Goal: Register for event/course

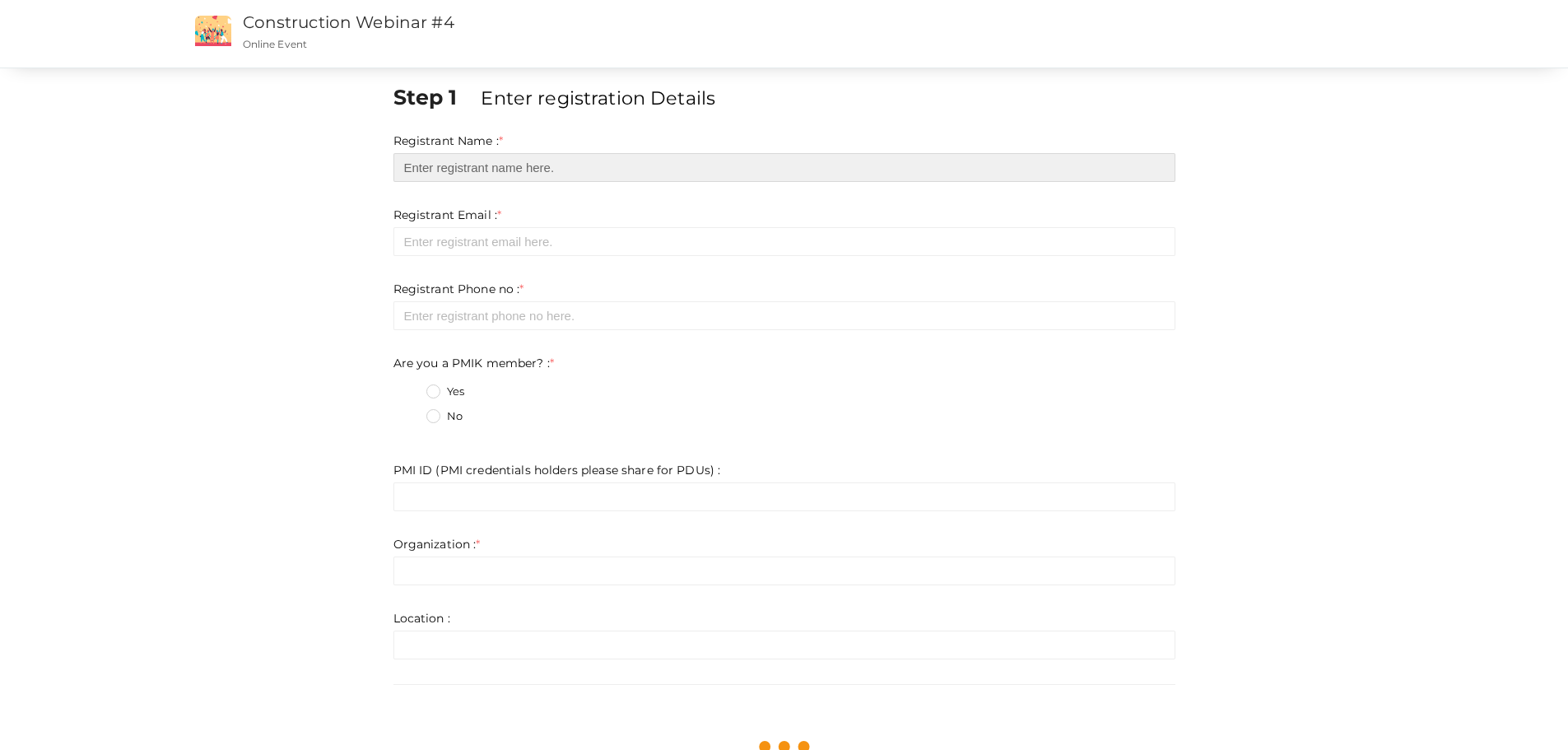
click at [540, 163] on input "text" at bounding box center [784, 168] width 782 height 29
type input "[PERSON_NAME]"
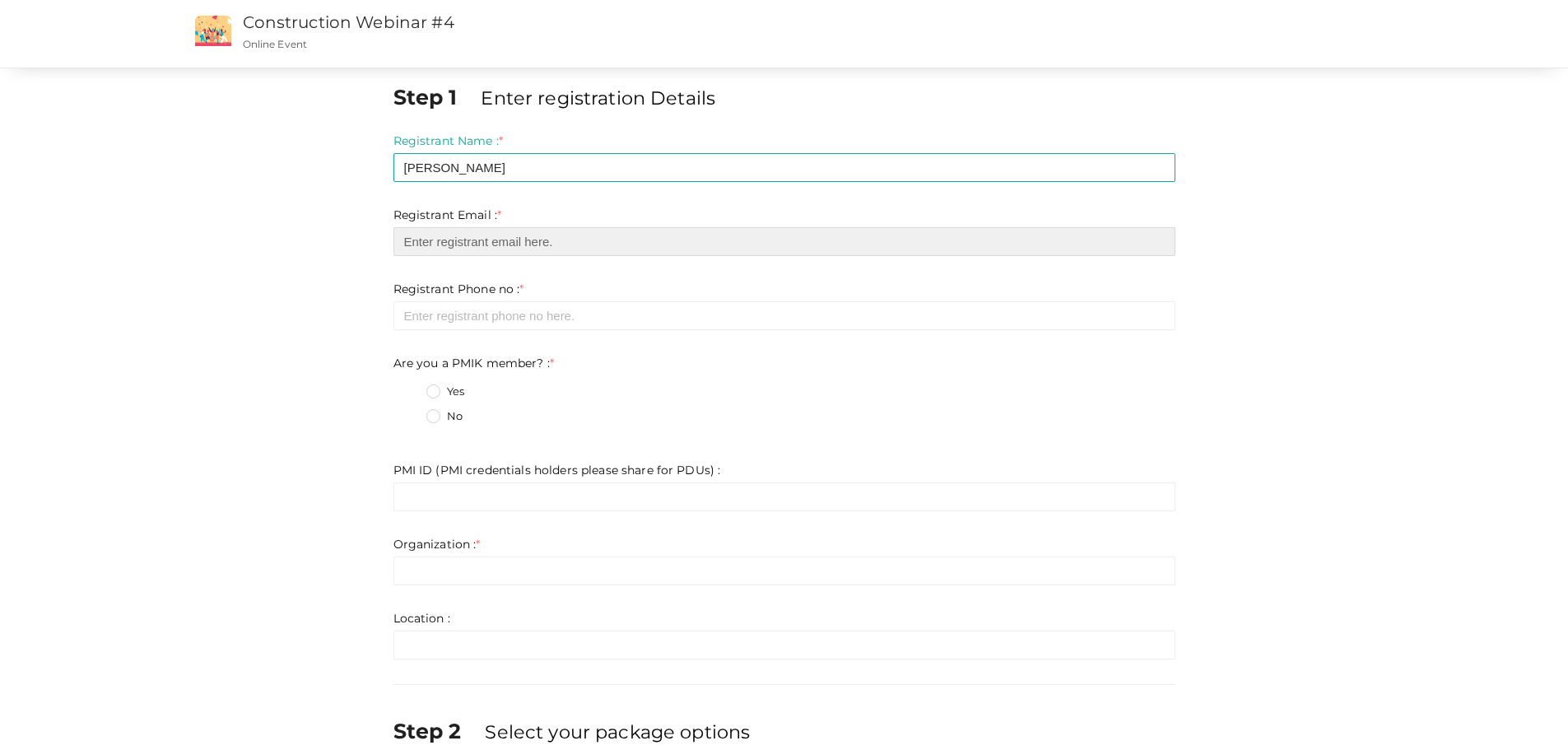
click at [474, 233] on input "email" at bounding box center [784, 242] width 782 height 29
click at [510, 243] on input "email" at bounding box center [784, 242] width 782 height 29
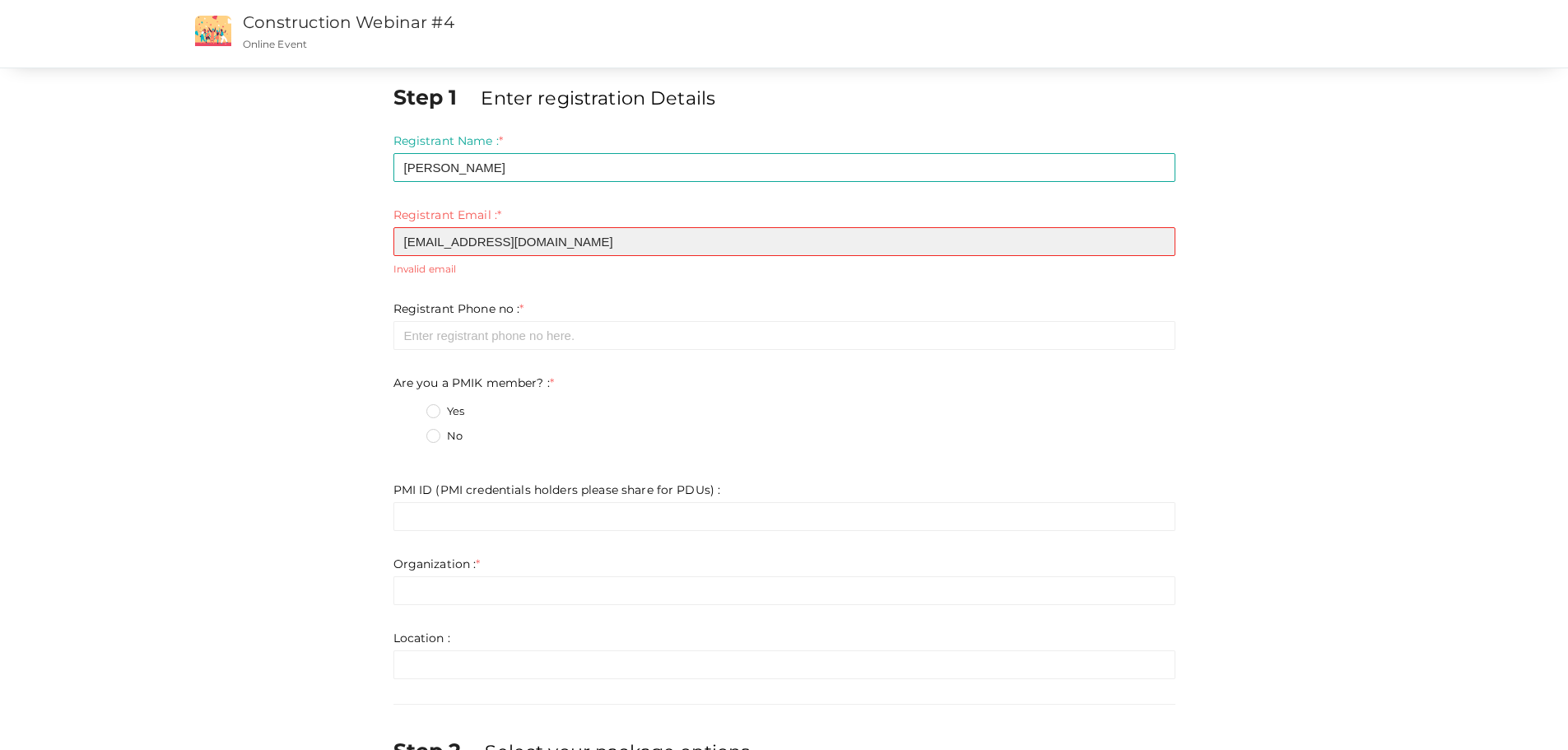
type input "[EMAIL_ADDRESS][DOMAIN_NAME]"
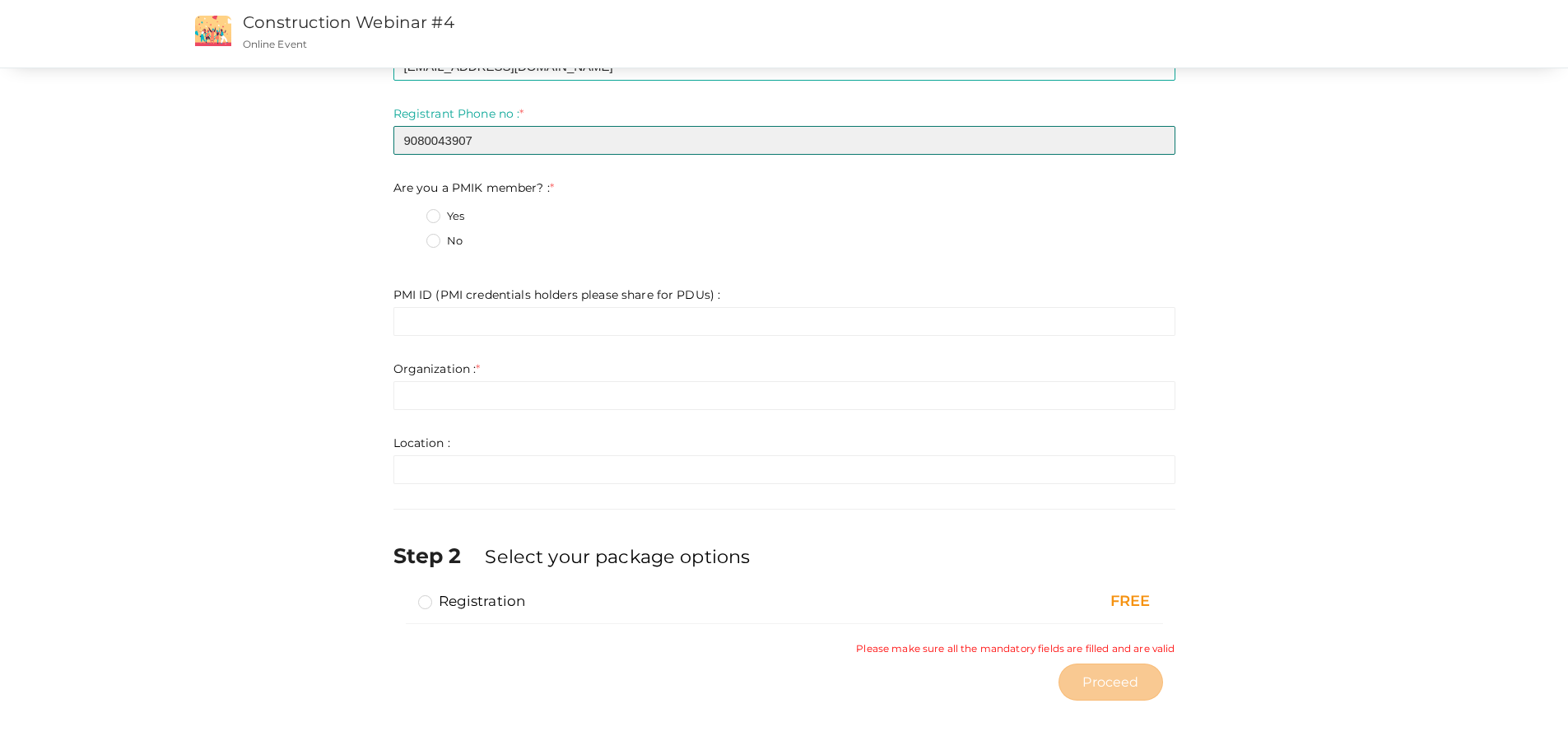
scroll to position [175, 0]
type input "9080043907"
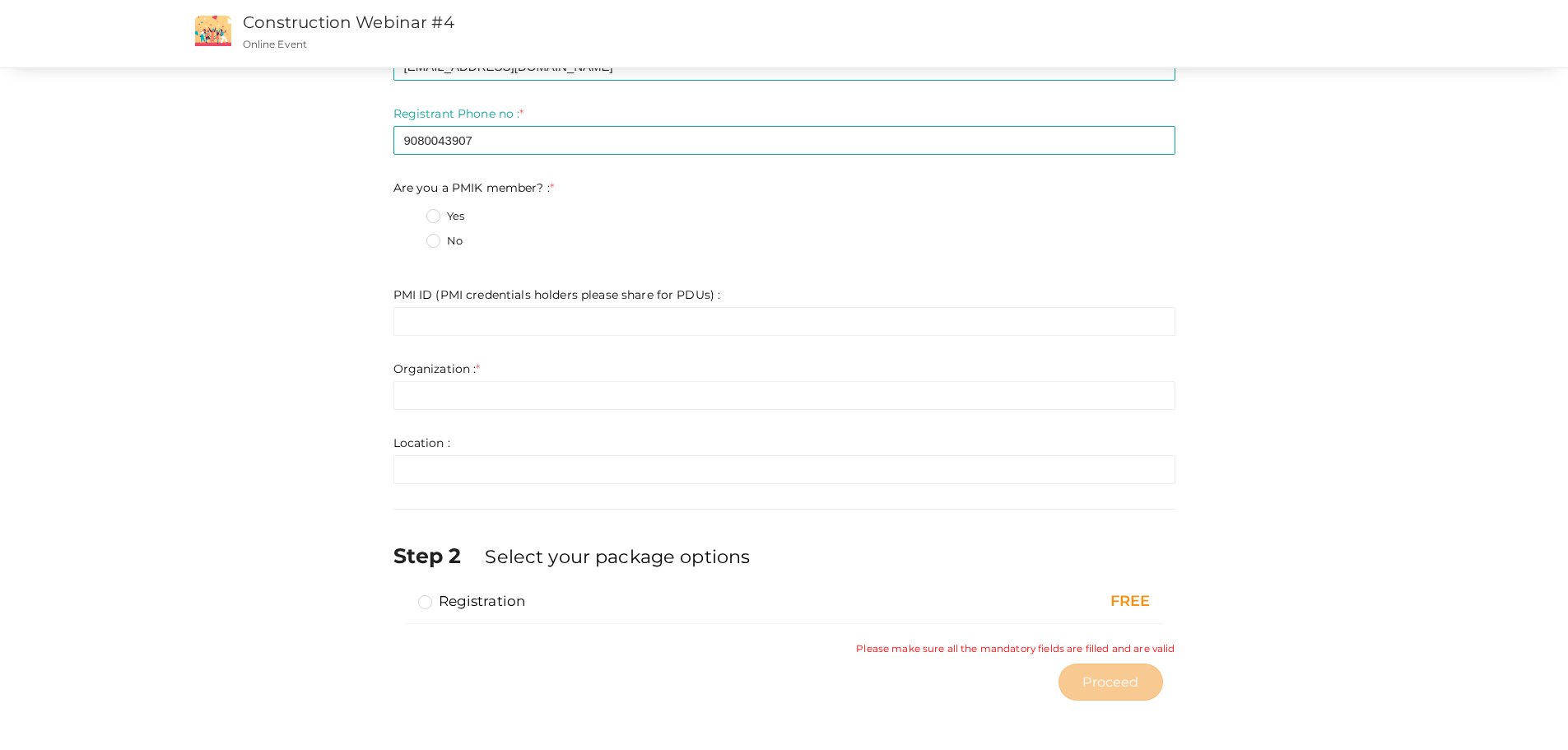
click at [441, 218] on label "Yes" at bounding box center [446, 217] width 38 height 16
click at [410, 212] on member\?\+0 "Yes" at bounding box center [410, 212] width 0 height 0
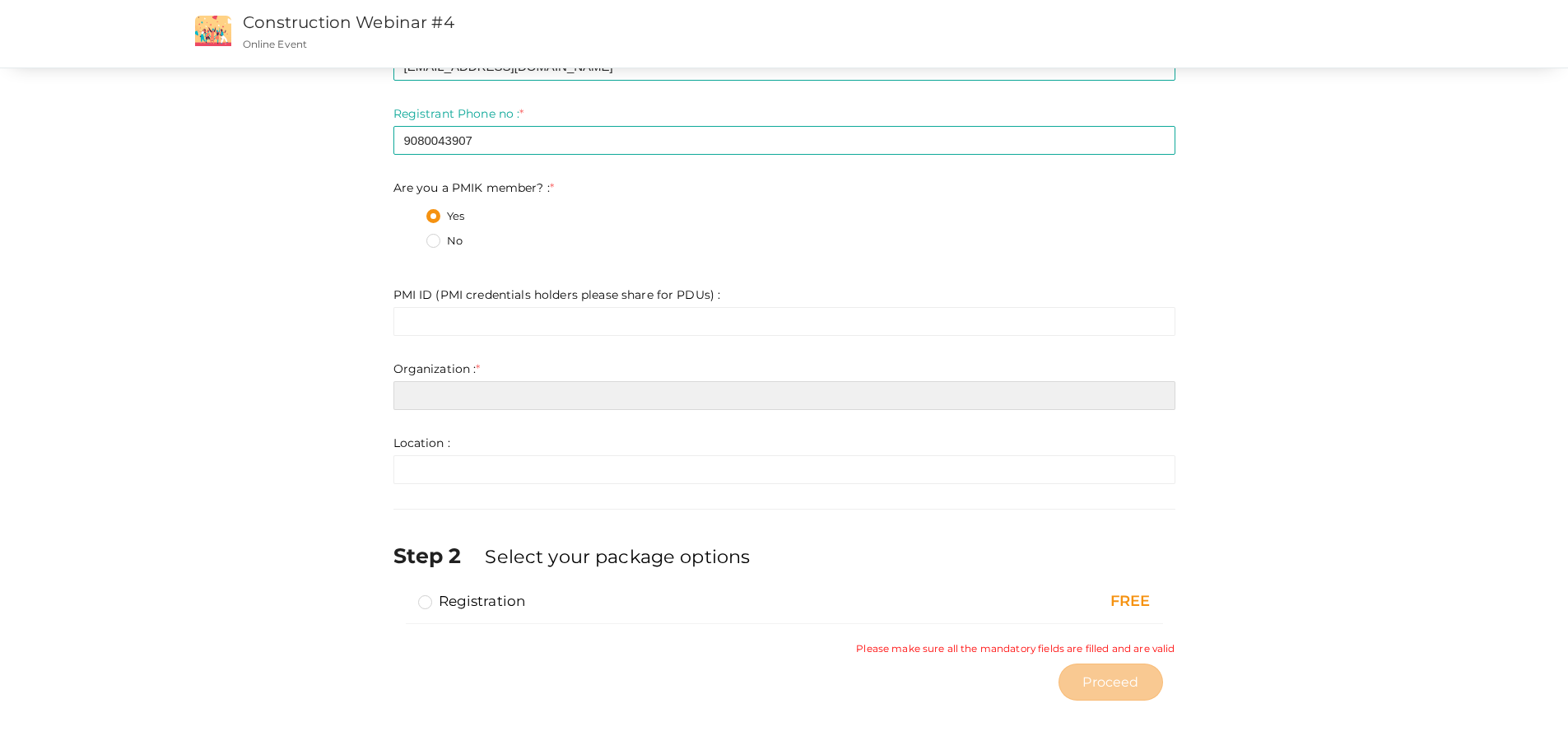
click at [447, 388] on input "text" at bounding box center [784, 395] width 782 height 29
type input "Arup"
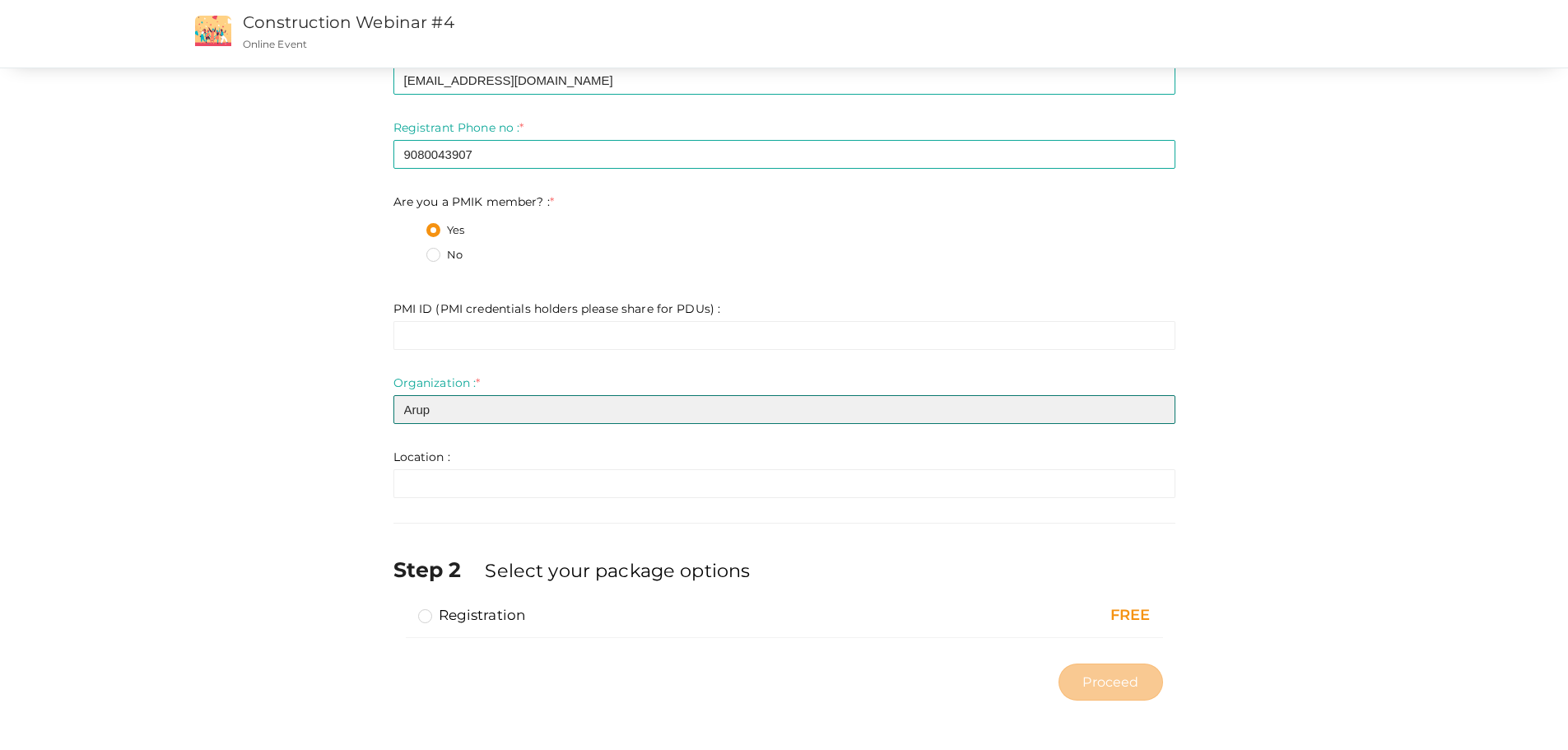
scroll to position [162, 0]
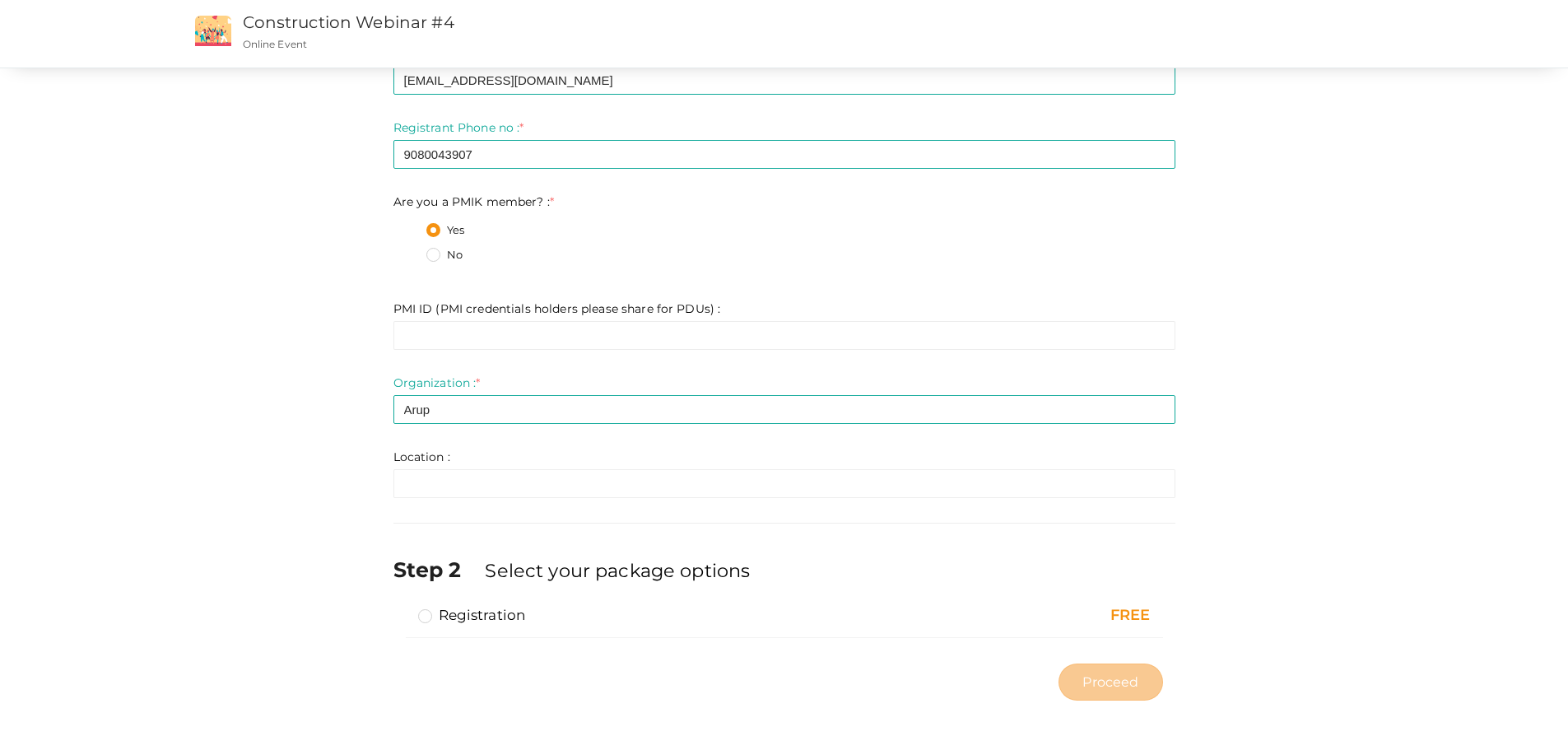
click at [423, 615] on label "Registration" at bounding box center [473, 616] width 108 height 20
click at [401, 608] on input "Registration" at bounding box center [401, 608] width 0 height 0
click at [1114, 681] on span "Proceed" at bounding box center [1111, 682] width 56 height 19
type input "N/A"
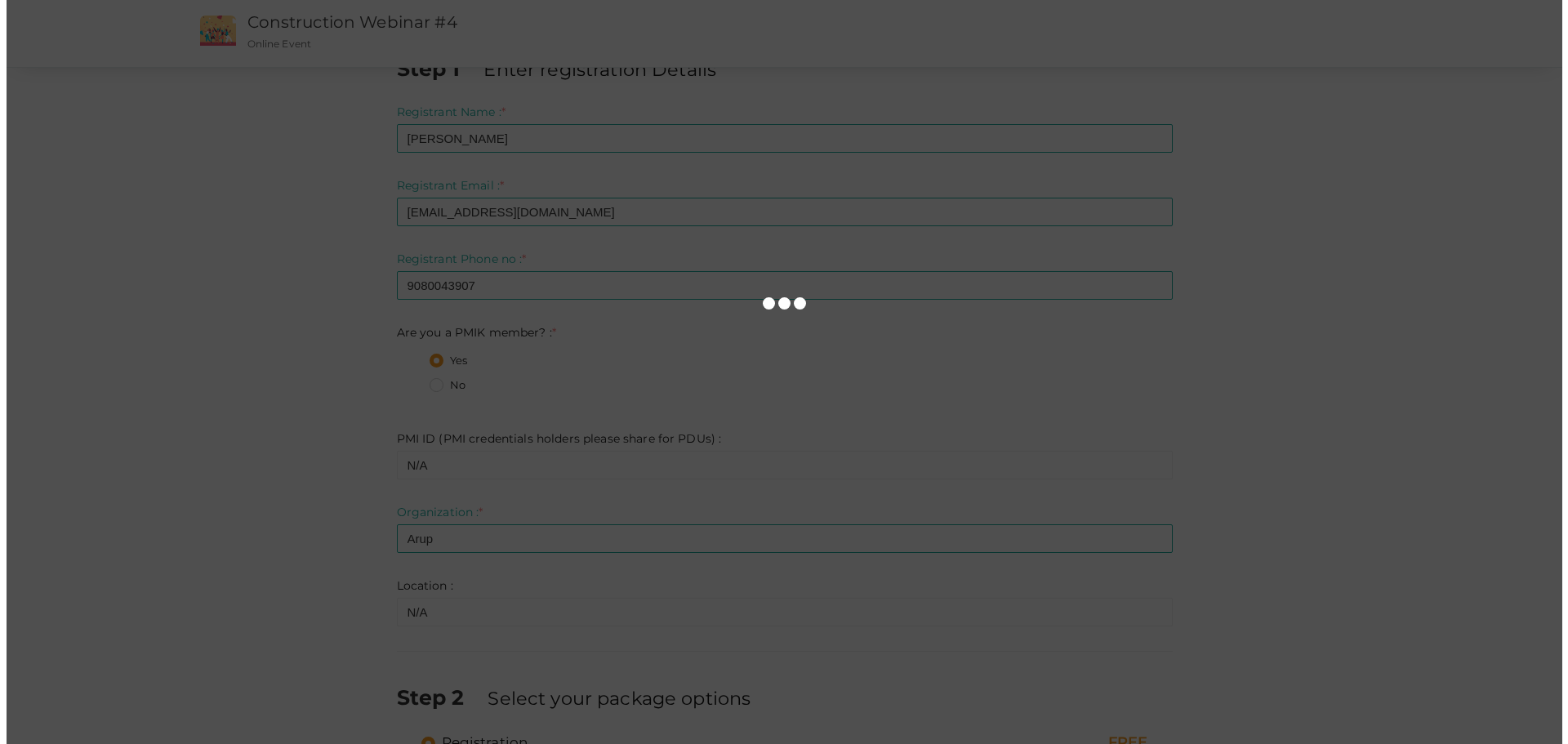
scroll to position [0, 0]
